Goal: Information Seeking & Learning: Find specific fact

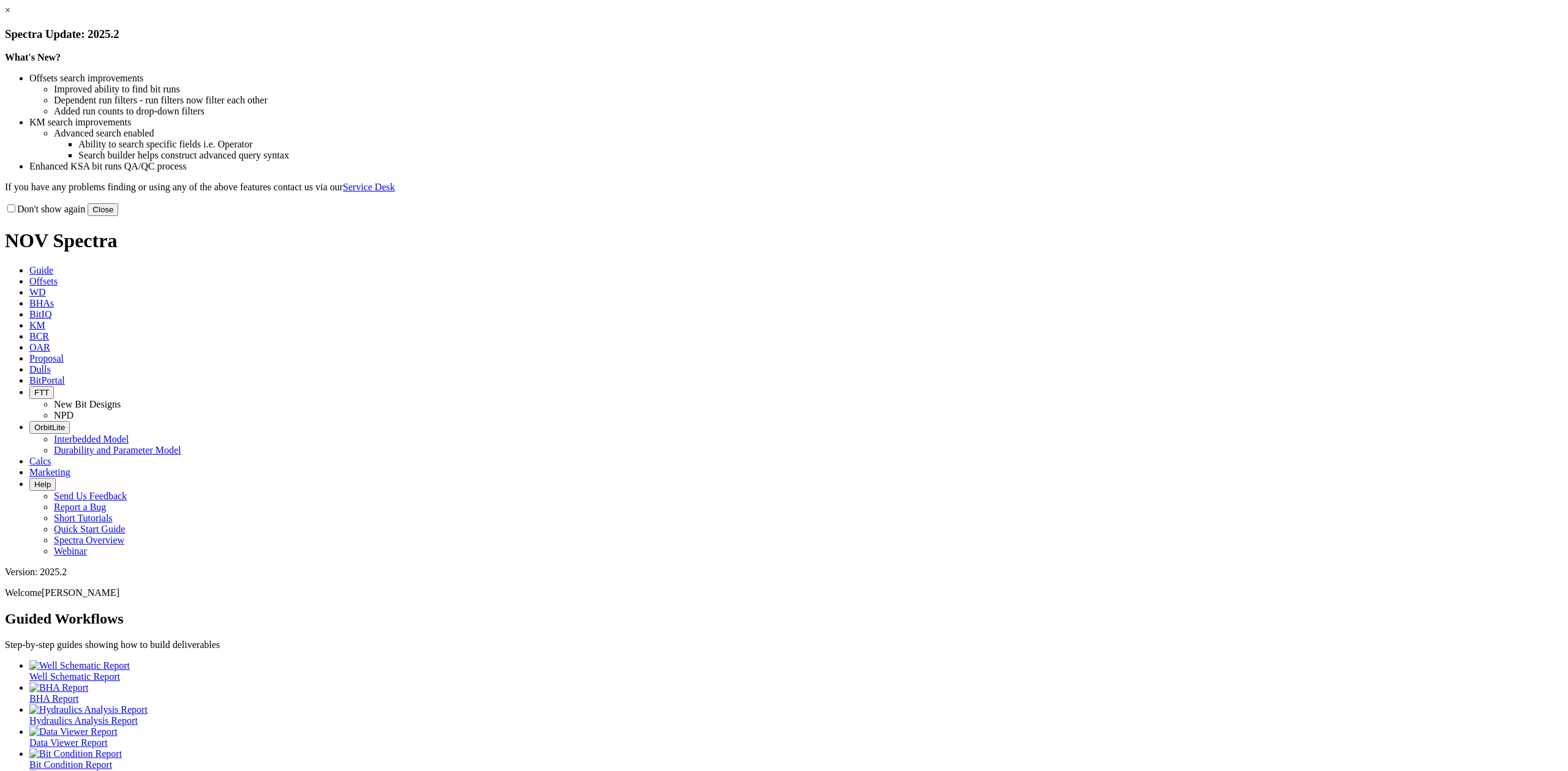
click at [10, 16] on link "×" at bounding box center [7, 10] width 5 height 10
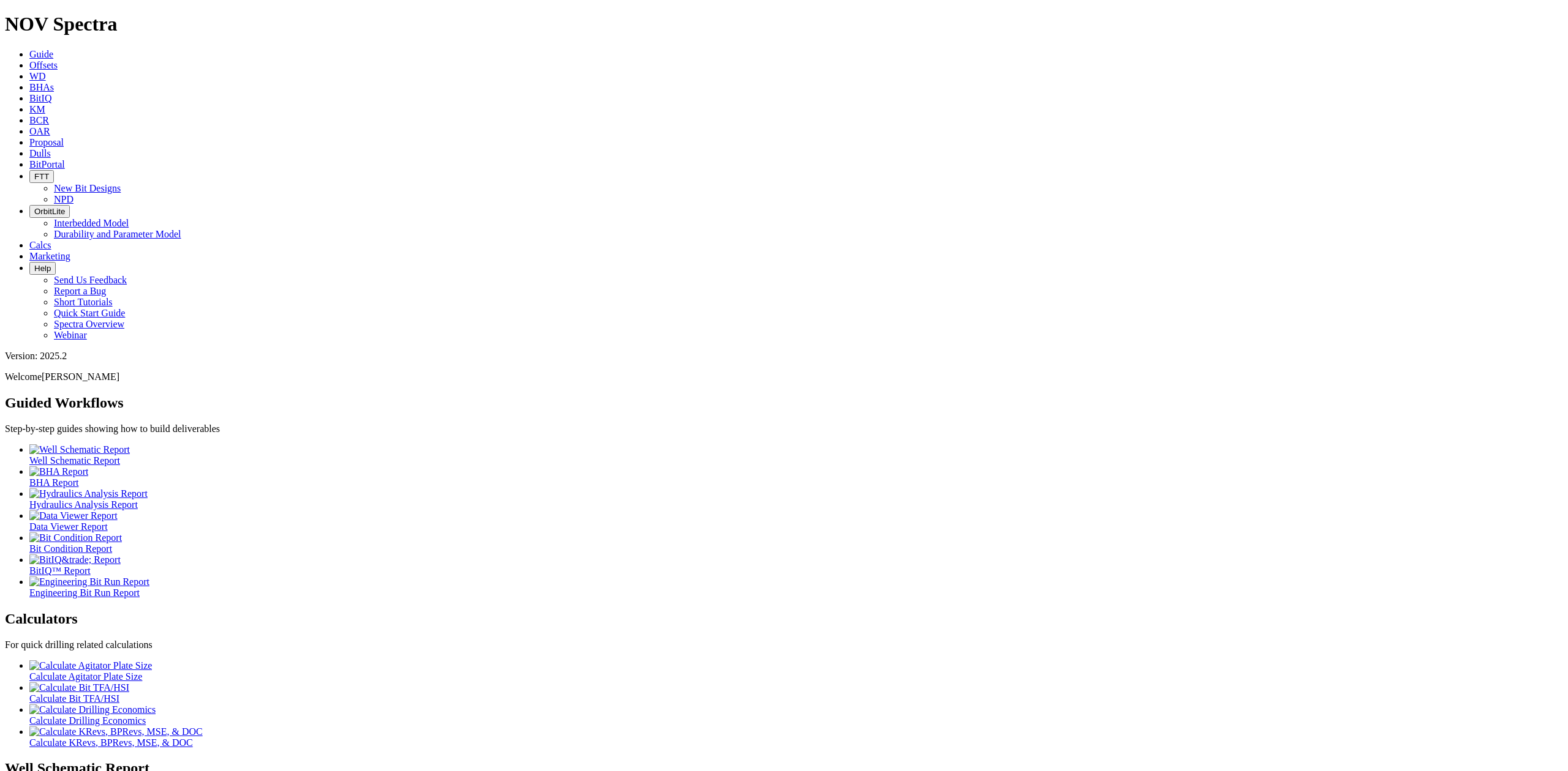
click at [45, 104] on link "KM" at bounding box center [37, 109] width 16 height 10
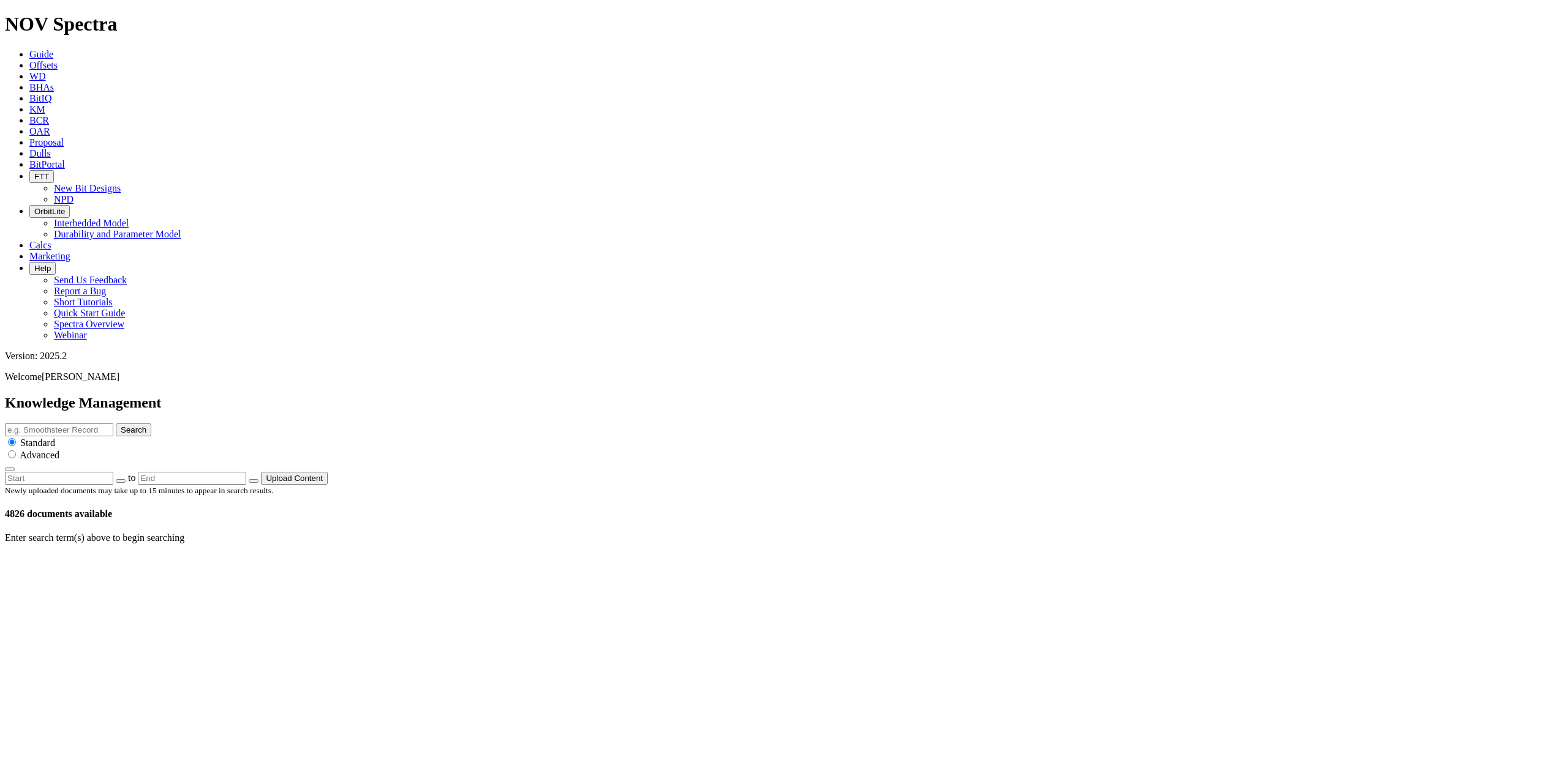
click at [114, 424] on input "text" at bounding box center [59, 430] width 108 height 13
type input "X-Caliper"
click at [151, 424] on button "Search" at bounding box center [134, 430] width 36 height 13
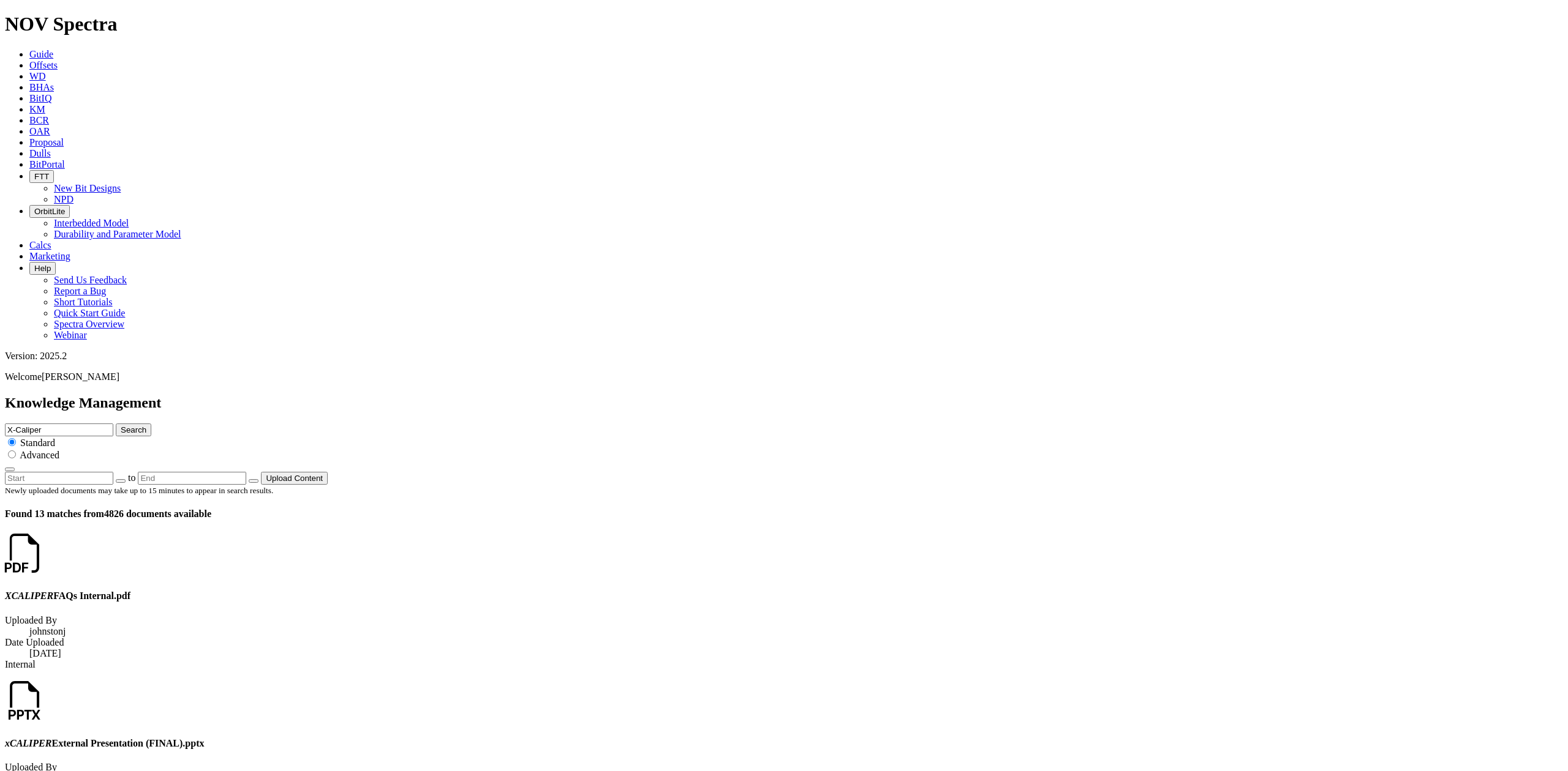
click at [44, 707] on icon at bounding box center [44, 712] width 0 height 10
